Goal: Entertainment & Leisure: Consume media (video, audio)

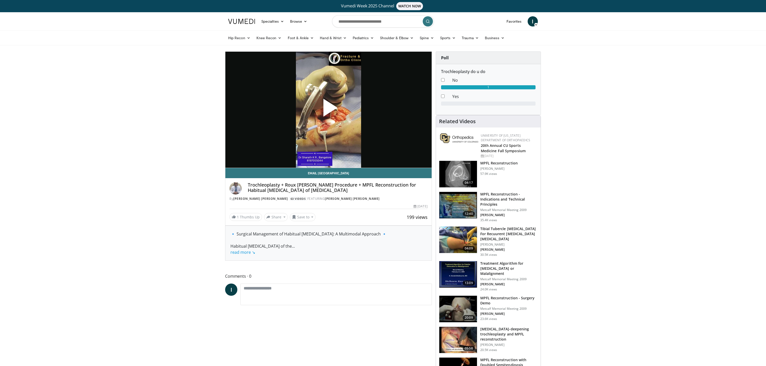
click at [328, 110] on span "Video Player" at bounding box center [328, 110] width 0 height 0
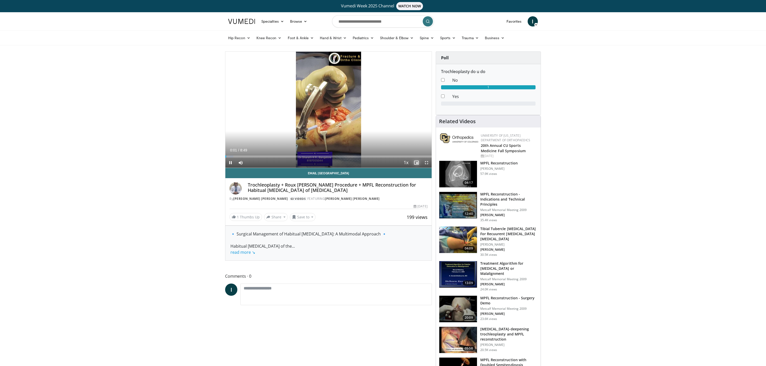
click at [418, 162] on span "Video Player" at bounding box center [416, 163] width 10 height 10
click at [416, 161] on span "Video Player" at bounding box center [416, 163] width 10 height 10
click at [231, 162] on span "Video Player" at bounding box center [230, 163] width 10 height 10
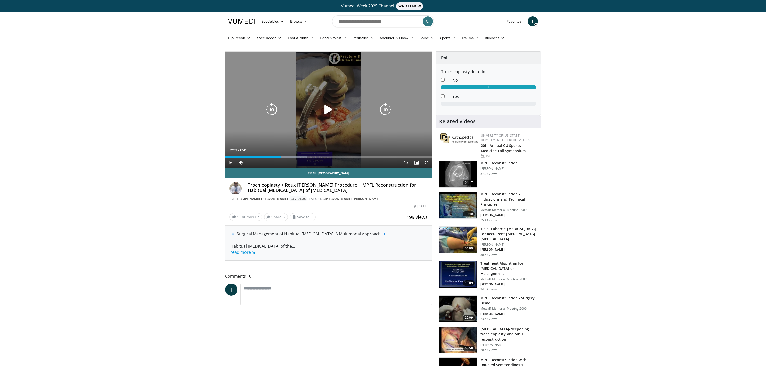
click at [327, 120] on div "10 seconds Tap to unmute" at bounding box center [328, 110] width 206 height 116
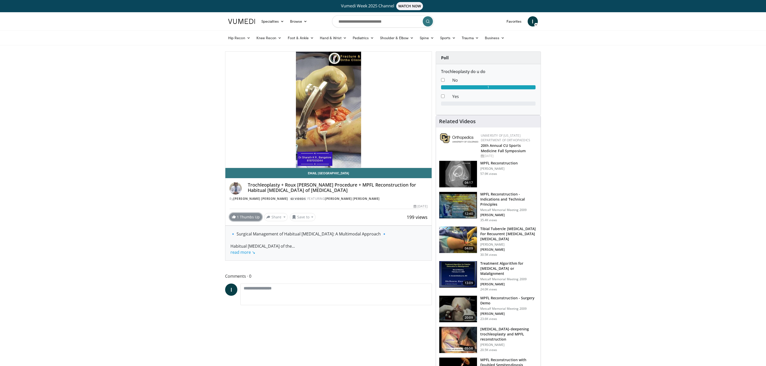
click at [250, 213] on link "1 Thumbs Up" at bounding box center [245, 217] width 33 height 8
